Goal: Communication & Community: Participate in discussion

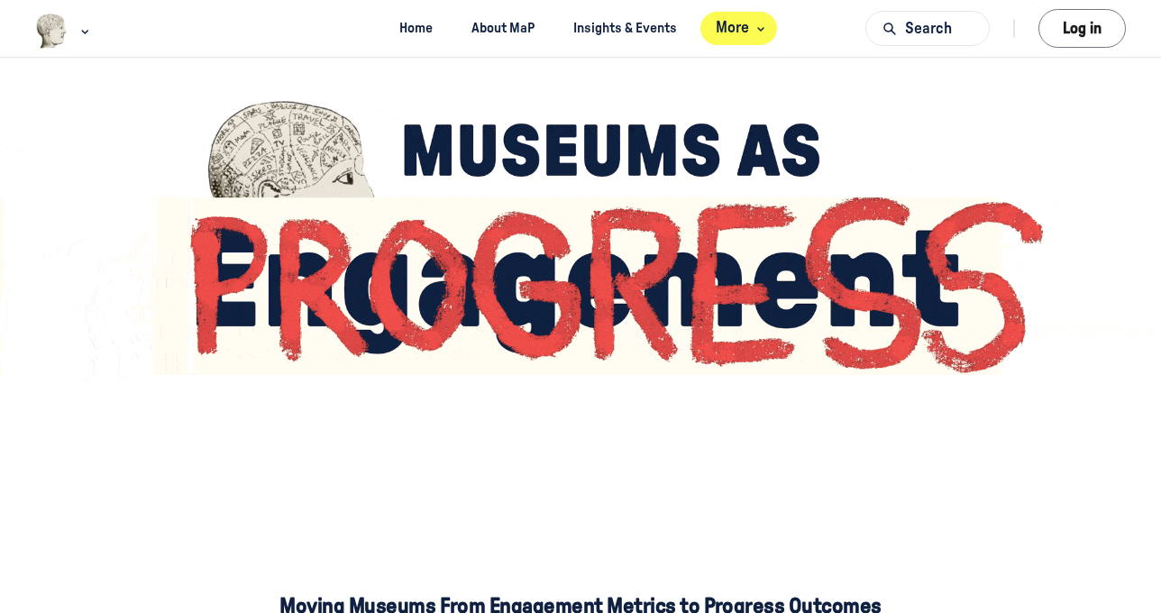
click at [752, 28] on span "More" at bounding box center [742, 28] width 53 height 24
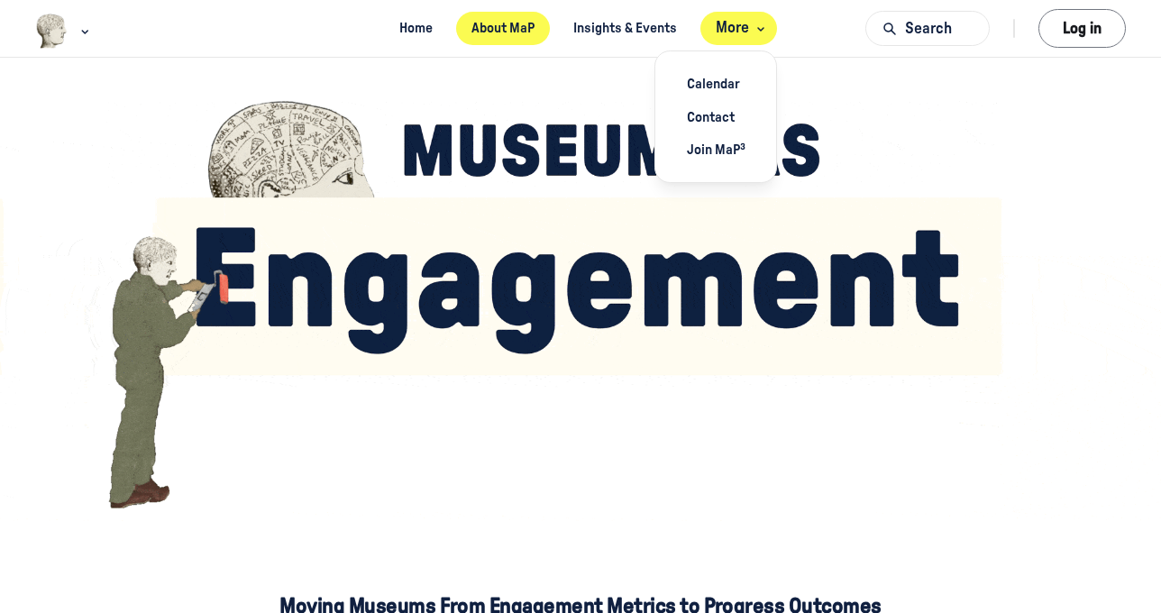
click at [507, 26] on link "About MaP" at bounding box center [503, 28] width 95 height 33
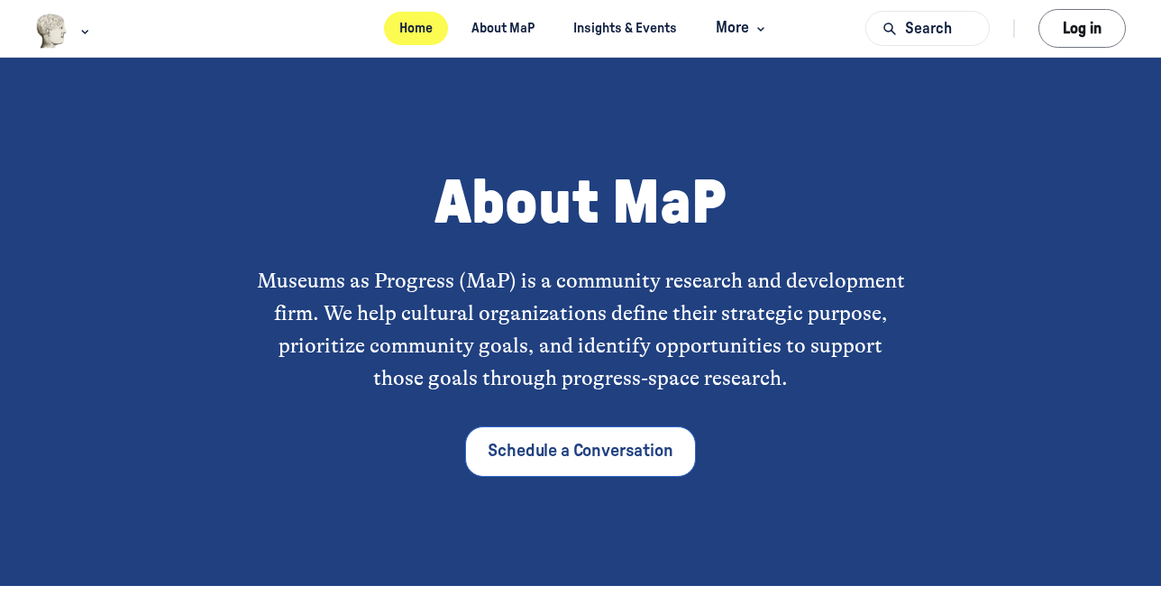
click at [408, 23] on link "Home" at bounding box center [416, 28] width 65 height 33
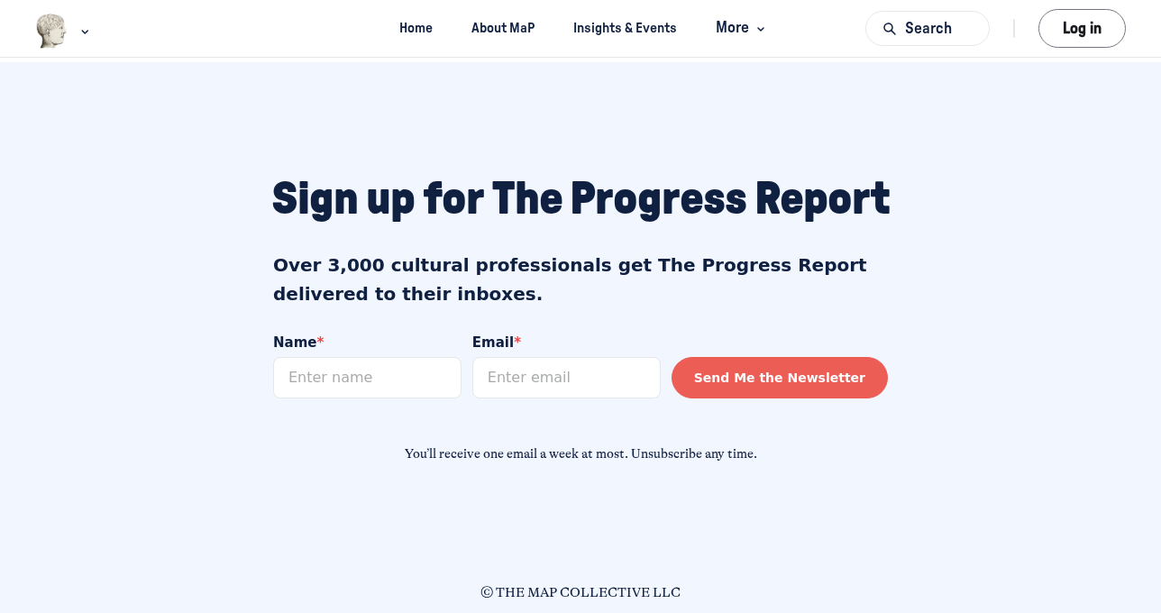
scroll to position [1543, 0]
click at [620, 28] on link "Insights & Events" at bounding box center [625, 28] width 135 height 33
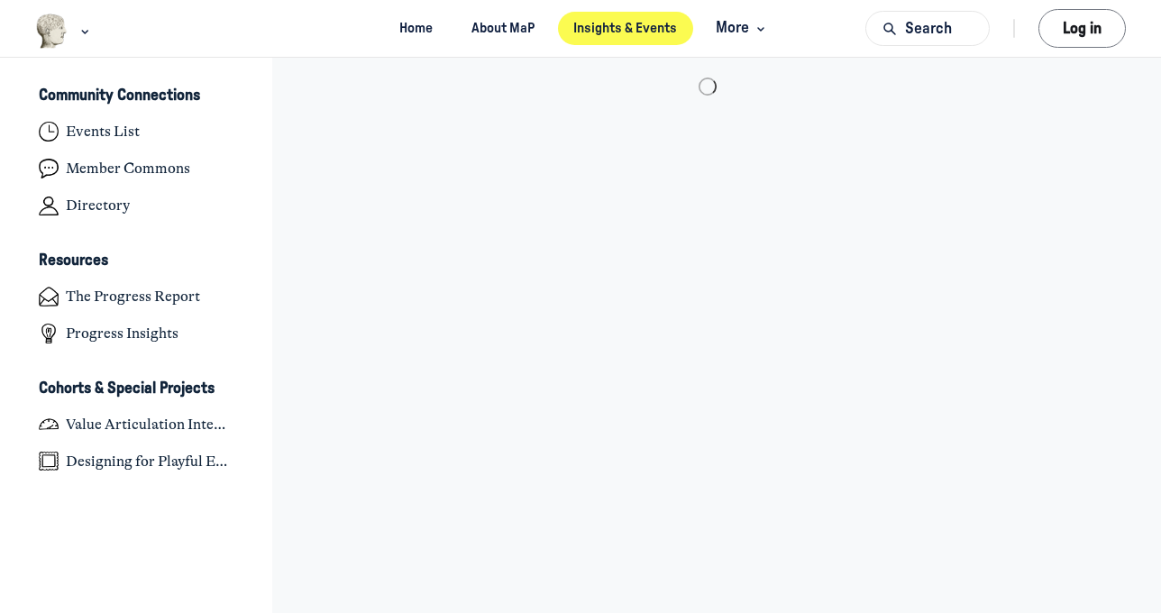
scroll to position [4780, 3542]
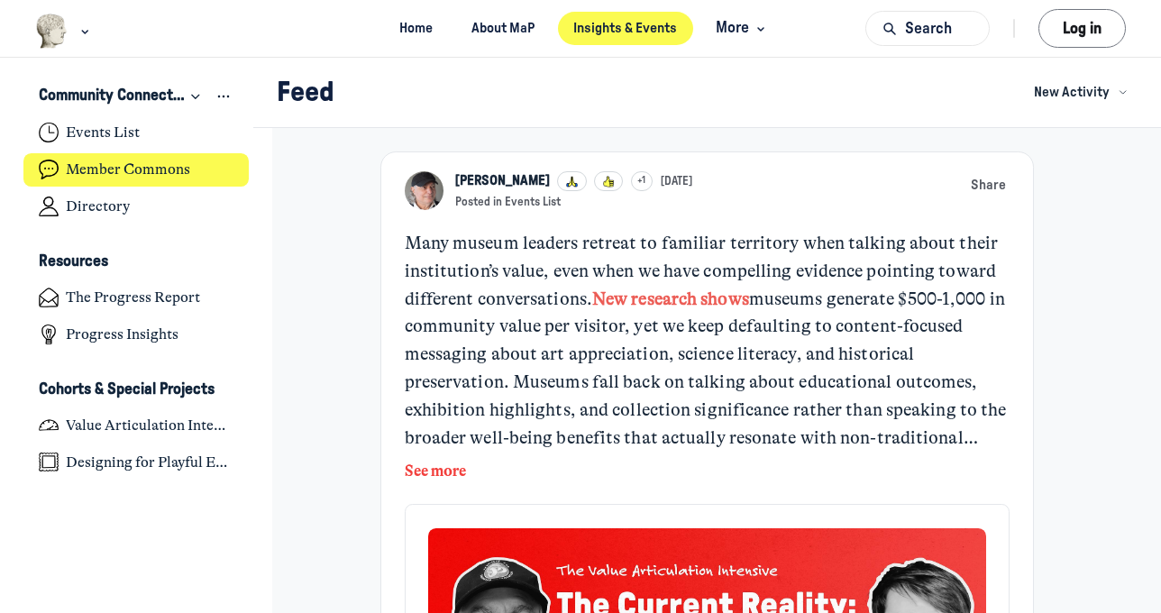
click at [137, 165] on h4 "Member Commons" at bounding box center [128, 169] width 124 height 18
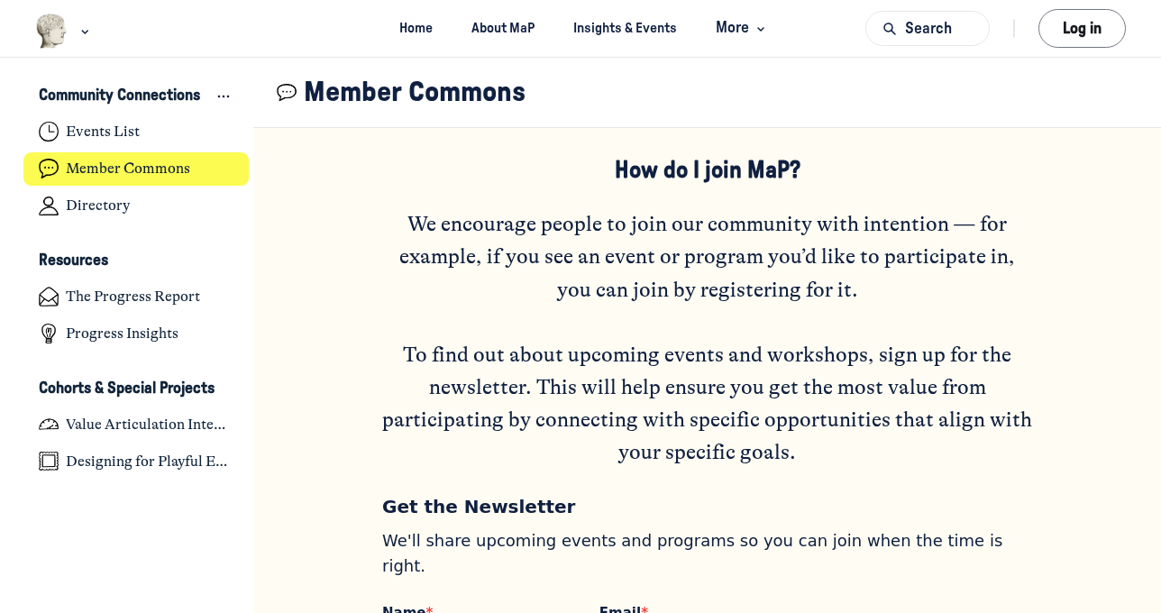
scroll to position [1176, 0]
